Goal: Task Accomplishment & Management: Complete application form

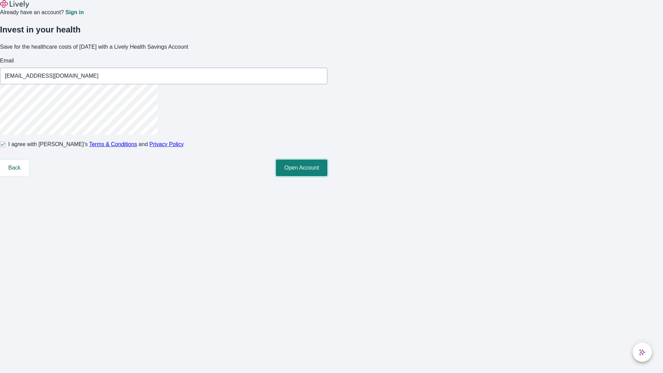
click at [327, 176] on button "Open Account" at bounding box center [301, 167] width 51 height 17
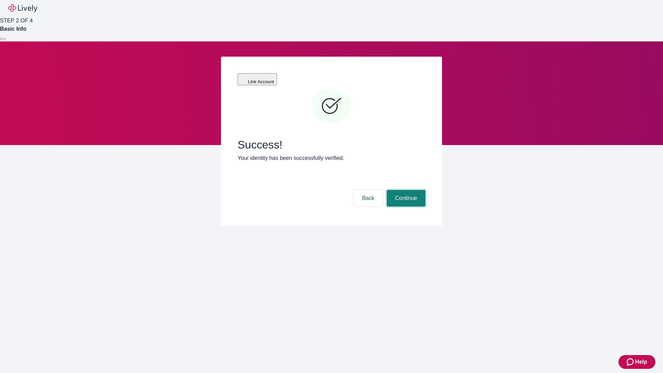
click at [405, 190] on button "Continue" at bounding box center [405, 198] width 39 height 17
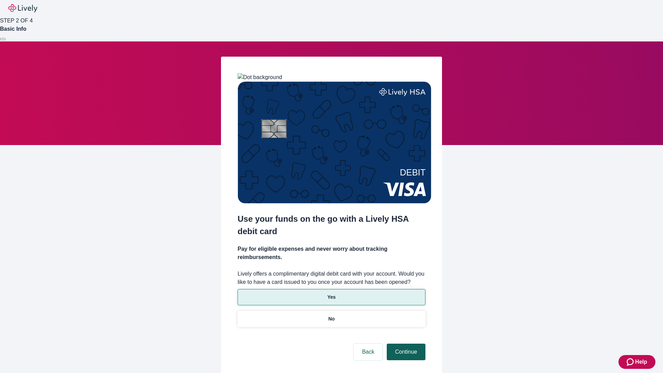
click at [331, 315] on p "No" at bounding box center [331, 318] width 7 height 7
click at [405, 343] on button "Continue" at bounding box center [405, 351] width 39 height 17
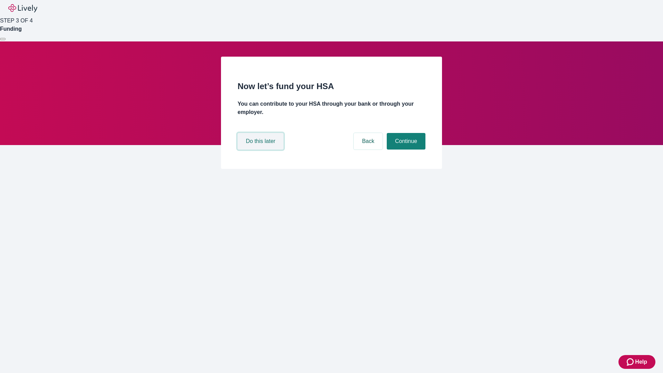
click at [261, 149] on button "Do this later" at bounding box center [260, 141] width 46 height 17
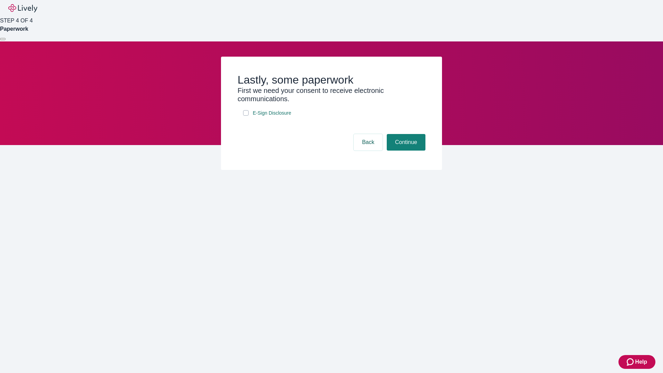
click at [246, 116] on input "E-Sign Disclosure" at bounding box center [246, 113] width 6 height 6
checkbox input "true"
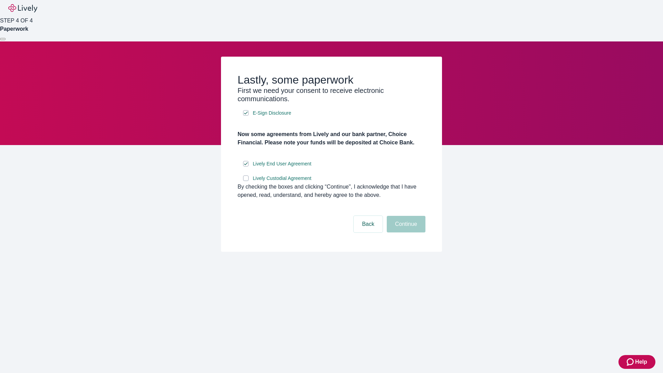
click at [246, 181] on input "Lively Custodial Agreement" at bounding box center [246, 178] width 6 height 6
checkbox input "true"
click at [405, 232] on button "Continue" at bounding box center [405, 224] width 39 height 17
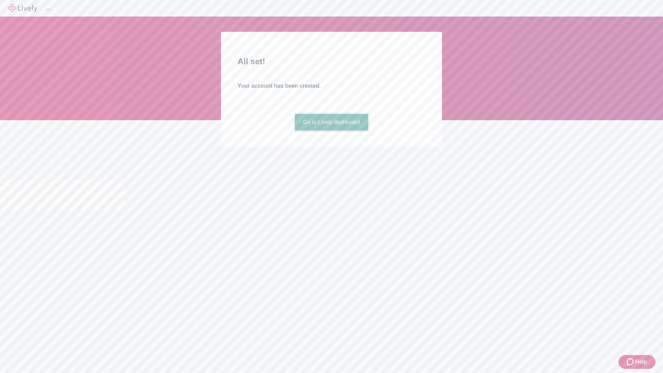
click at [331, 130] on link "Go to Lively dashboard" at bounding box center [332, 122] width 74 height 17
